Goal: Task Accomplishment & Management: Use online tool/utility

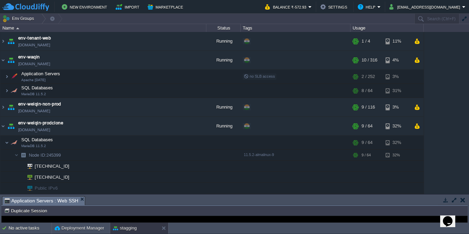
scroll to position [62, 0]
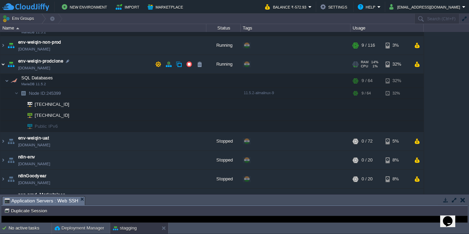
click at [2, 67] on img at bounding box center [2, 64] width 5 height 19
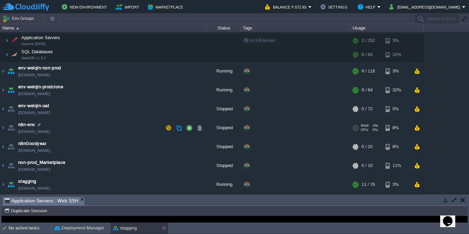
scroll to position [0, 0]
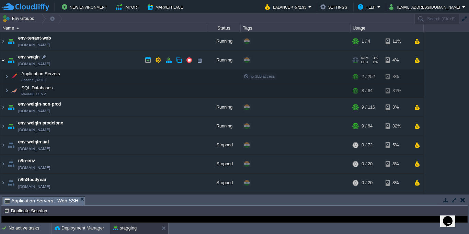
click at [4, 60] on img at bounding box center [2, 60] width 5 height 19
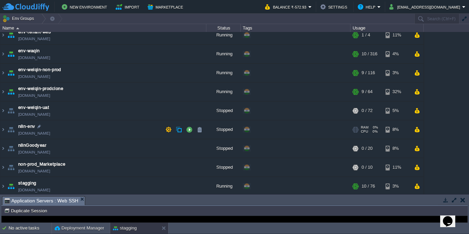
scroll to position [8, 0]
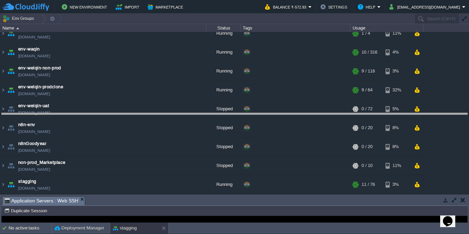
drag, startPoint x: 258, startPoint y: 198, endPoint x: 253, endPoint y: 114, distance: 84.3
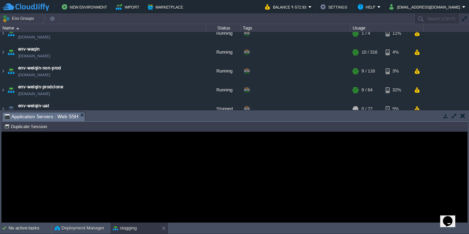
click at [464, 119] on button "button" at bounding box center [463, 116] width 5 height 6
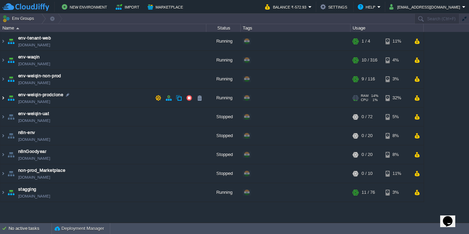
click at [2, 101] on img at bounding box center [2, 98] width 5 height 19
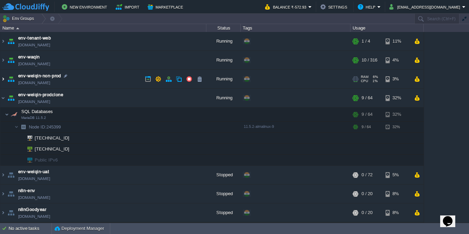
click at [4, 79] on img at bounding box center [2, 79] width 5 height 19
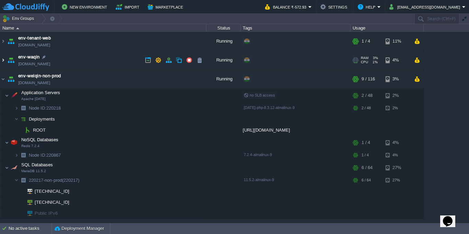
click at [2, 59] on img at bounding box center [2, 60] width 5 height 19
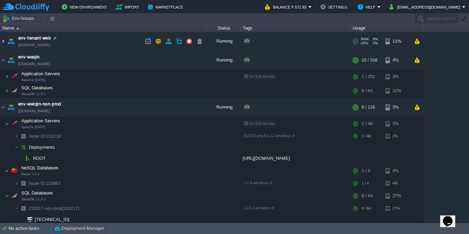
click at [4, 40] on img at bounding box center [2, 41] width 5 height 19
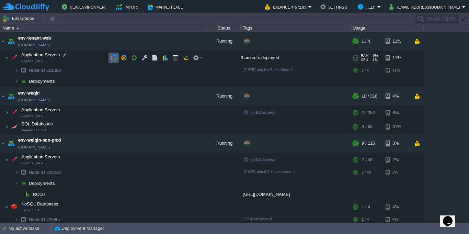
click at [117, 59] on td at bounding box center [114, 58] width 10 height 10
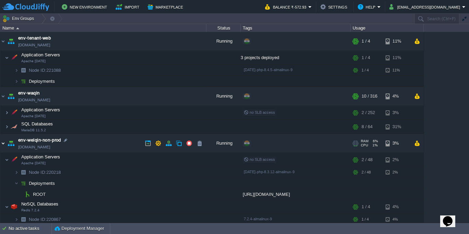
click at [4, 145] on img at bounding box center [2, 143] width 5 height 19
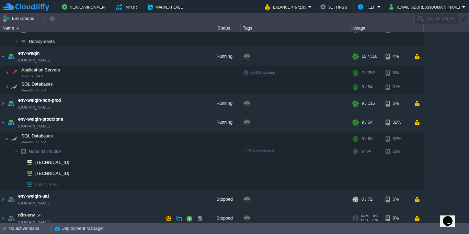
scroll to position [62, 0]
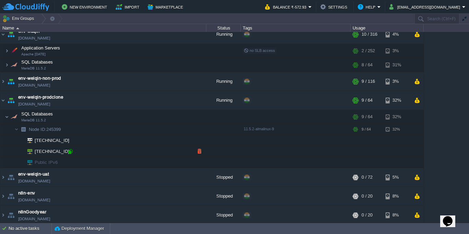
click at [70, 151] on div at bounding box center [70, 151] width 6 height 6
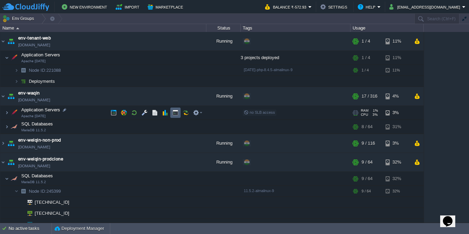
click at [179, 110] on td at bounding box center [175, 113] width 10 height 10
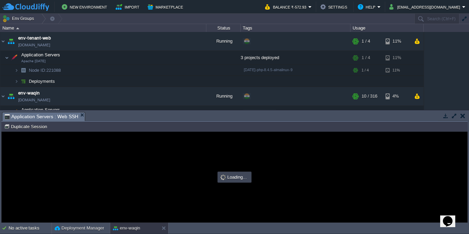
type input "#000000"
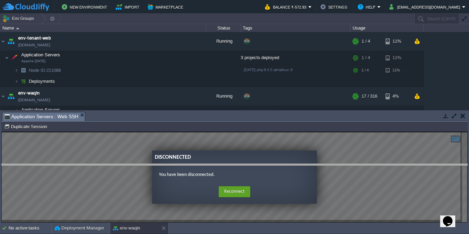
drag, startPoint x: 192, startPoint y: 118, endPoint x: 192, endPoint y: 234, distance: 115.4
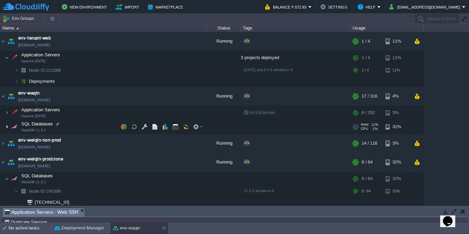
click at [5, 125] on img at bounding box center [7, 127] width 4 height 14
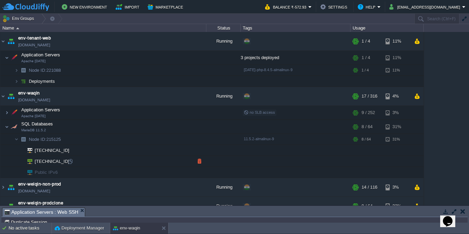
click at [68, 165] on td "[TECHNICAL_ID]" at bounding box center [103, 161] width 206 height 11
click at [67, 160] on div at bounding box center [70, 161] width 6 height 6
type input "[TECHNICAL_ID]"
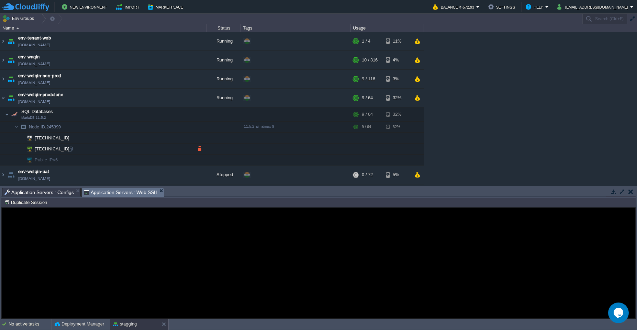
scroll to position [74, 0]
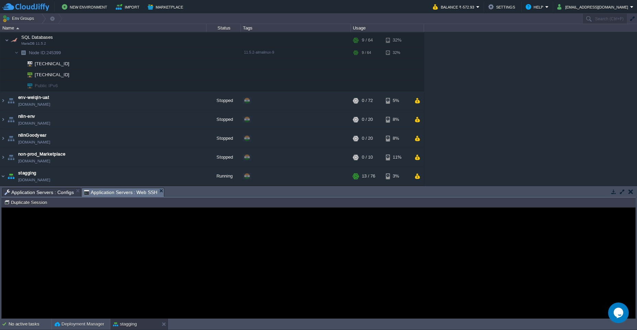
click at [156, 281] on div "Error An error has occurred and this action cannot be completed. If the problem…" at bounding box center [318, 263] width 633 height 56
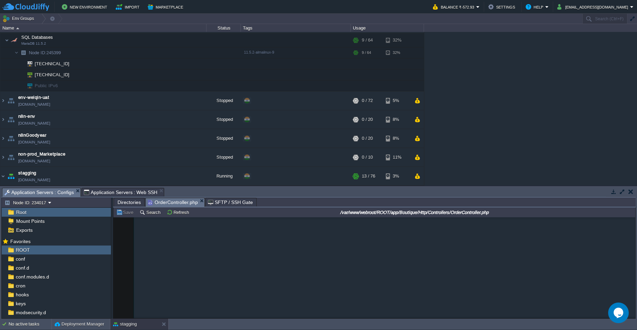
click at [54, 194] on span "Application Servers : Configs" at bounding box center [38, 192] width 69 height 9
drag, startPoint x: 115, startPoint y: 186, endPoint x: 117, endPoint y: 193, distance: 7.4
click at [116, 190] on div "Tasks Activity Log Archive Git / SVN Application Servers : Configs Application …" at bounding box center [318, 252] width 637 height 133
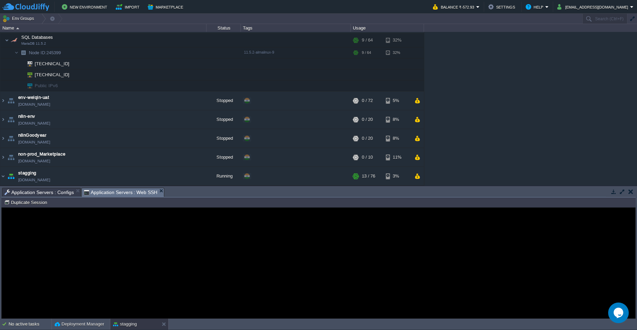
click at [117, 193] on span "Application Servers : Web SSH" at bounding box center [121, 192] width 74 height 9
click at [32, 204] on button "Duplicate Session" at bounding box center [26, 202] width 45 height 6
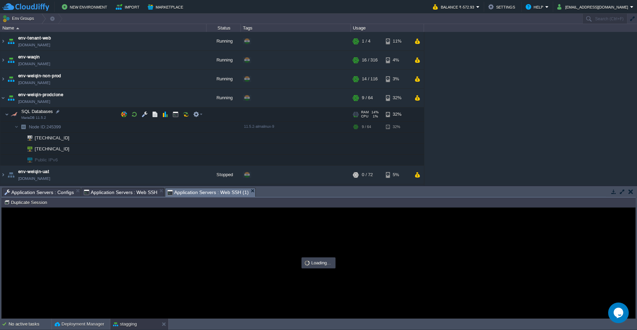
scroll to position [0, 0]
type input "#000000"
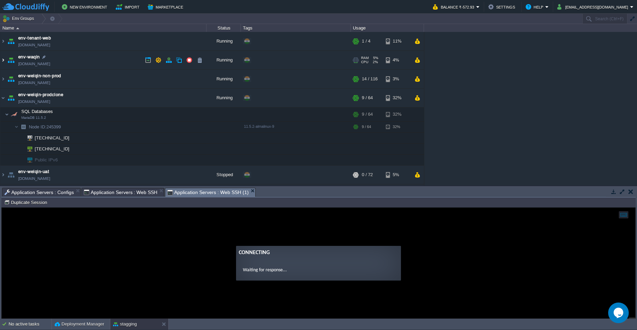
click at [4, 61] on img at bounding box center [2, 60] width 5 height 19
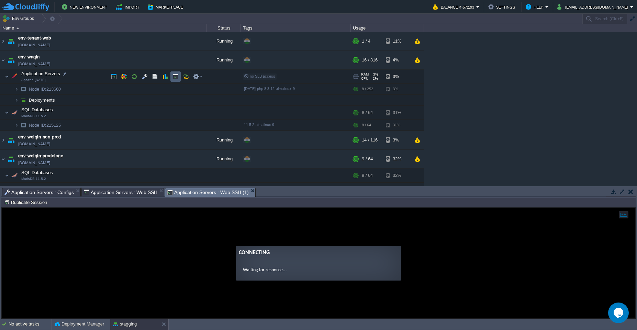
click at [177, 79] on button "button" at bounding box center [175, 77] width 6 height 6
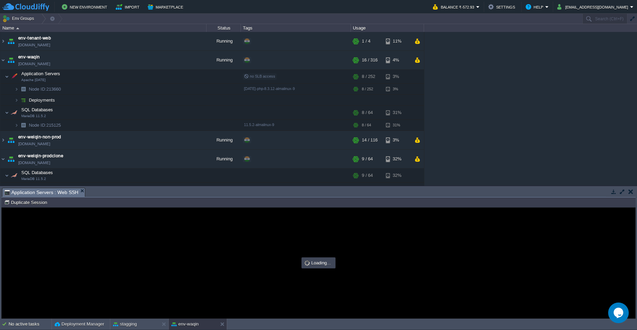
type input "#000000"
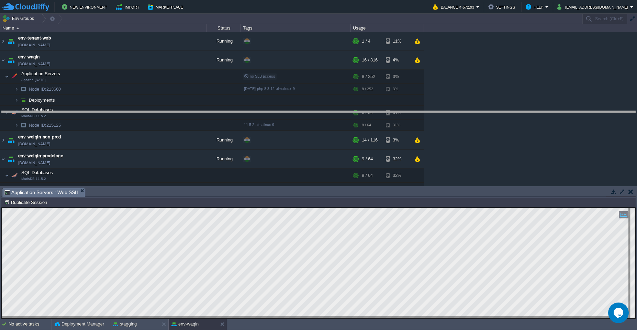
drag, startPoint x: 316, startPoint y: 197, endPoint x: 311, endPoint y: 175, distance: 23.1
